Goal: Communication & Community: Answer question/provide support

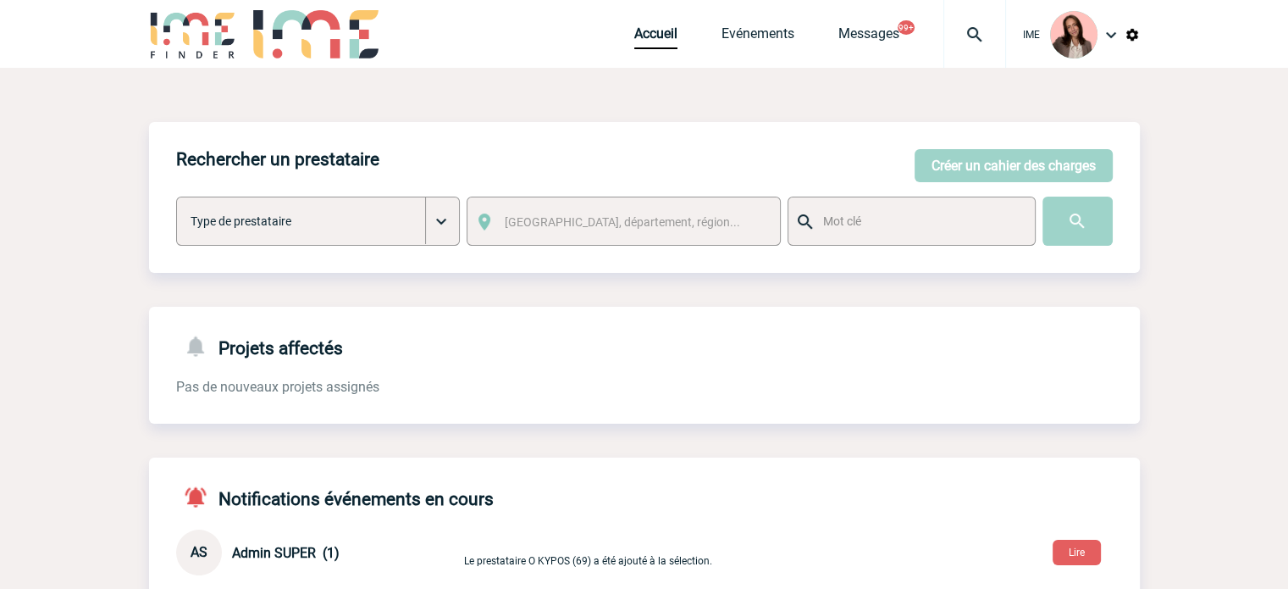
click at [955, 30] on img at bounding box center [974, 35] width 61 height 20
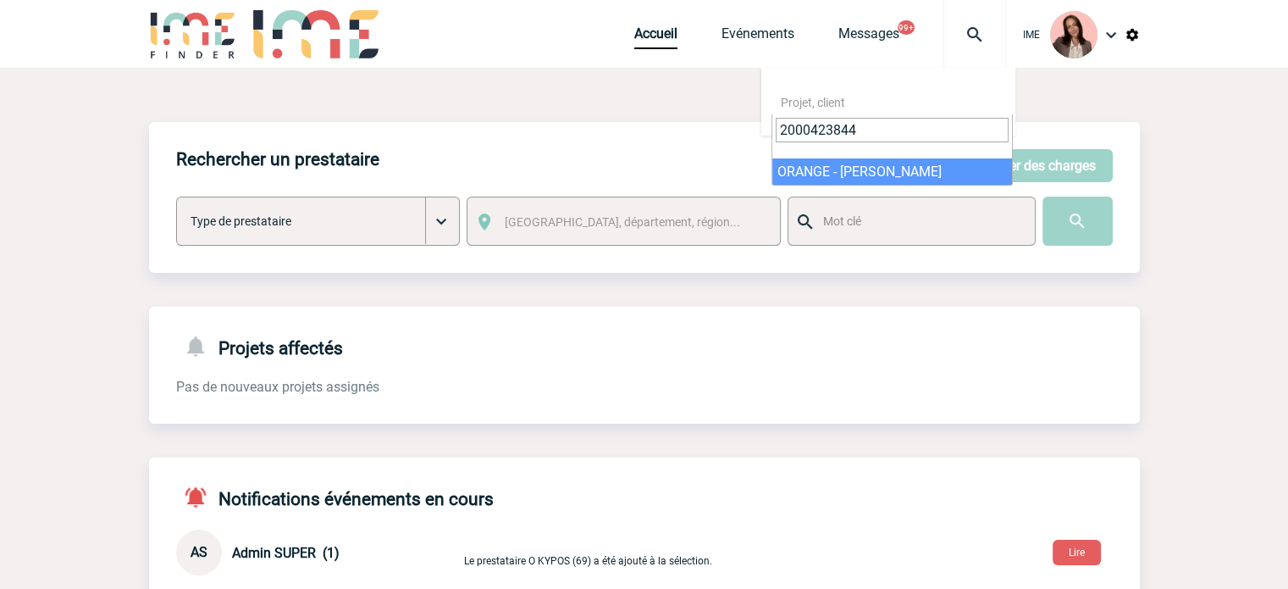
type input "2000423844"
select select "23345"
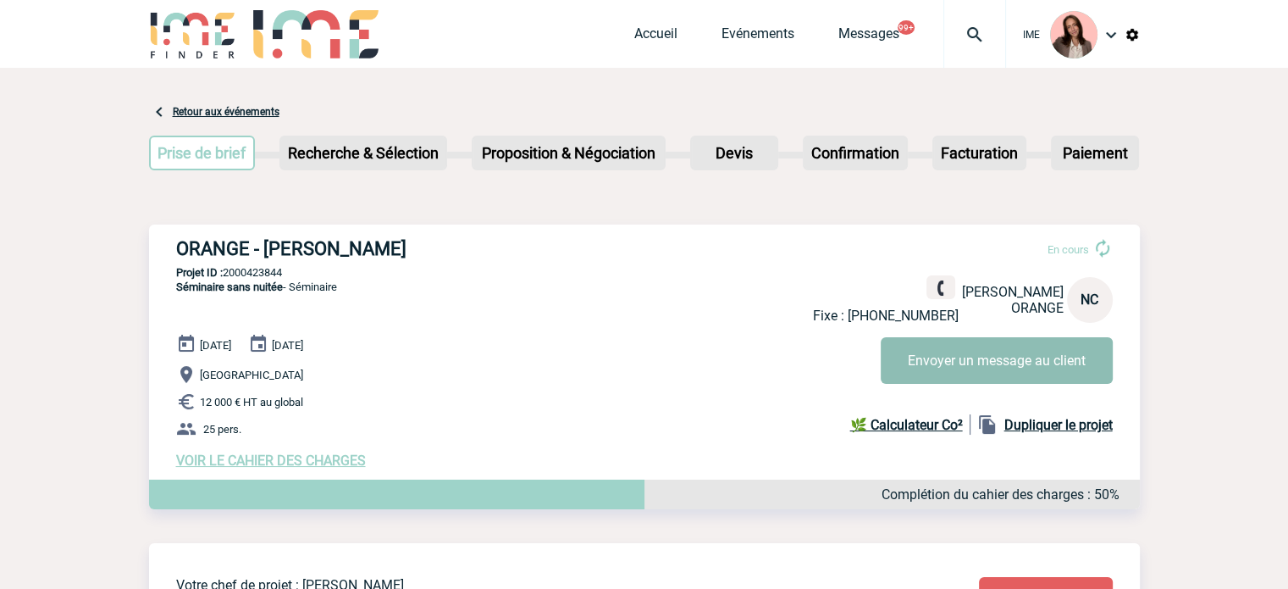
click at [958, 346] on button "Envoyer un message au client" at bounding box center [997, 360] width 232 height 47
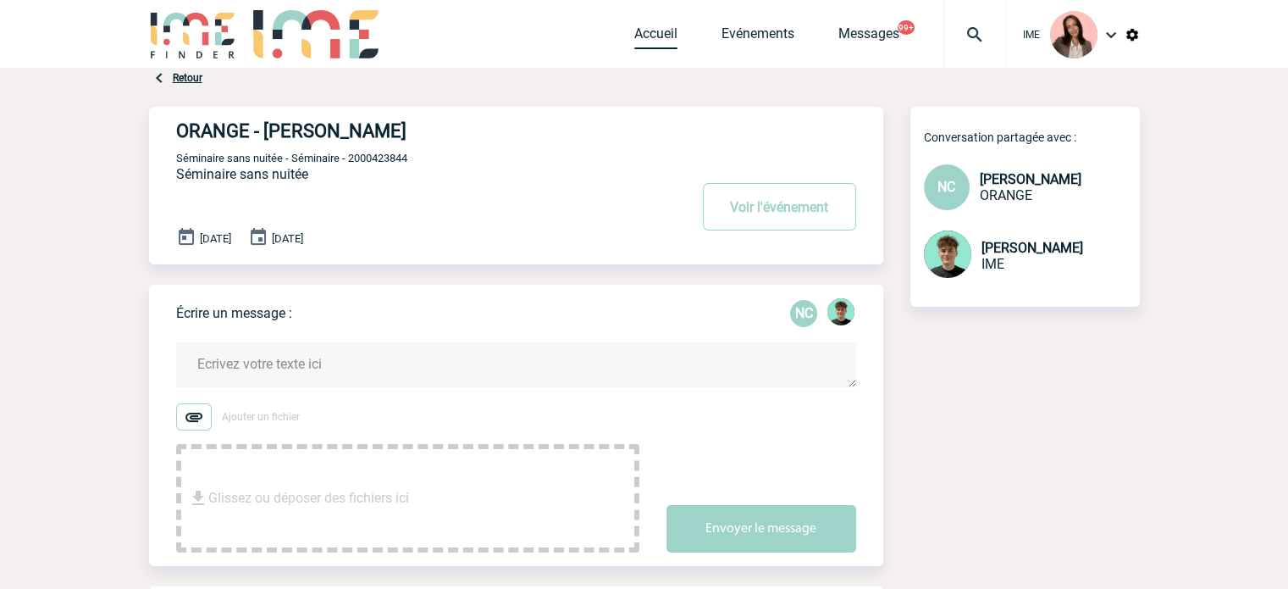
drag, startPoint x: 646, startPoint y: 34, endPoint x: 515, endPoint y: 6, distance: 134.2
click at [647, 34] on link "Accueil" at bounding box center [655, 37] width 43 height 24
